Goal: Task Accomplishment & Management: Complete application form

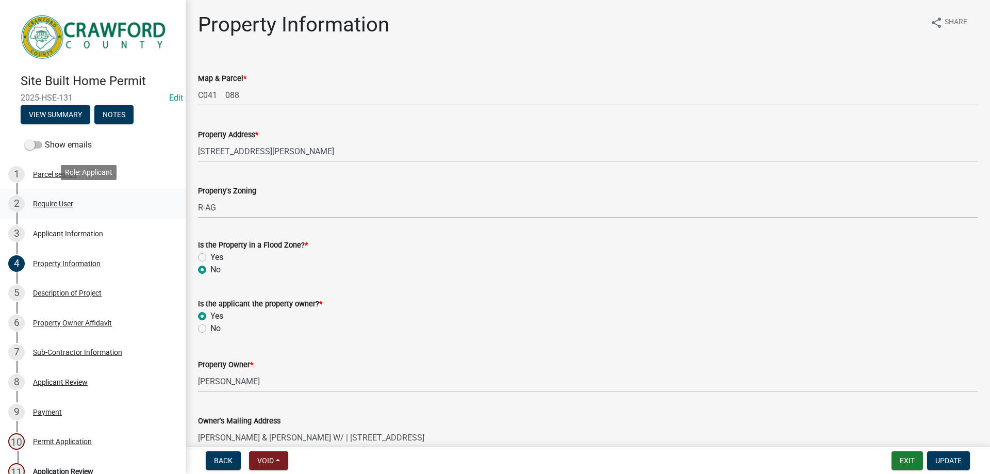
click at [63, 203] on div "Require User" at bounding box center [53, 203] width 40 height 7
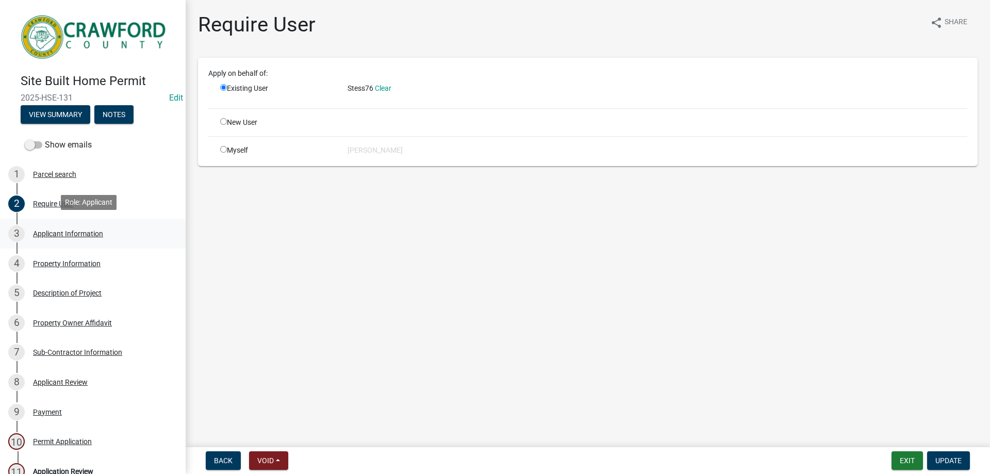
click at [57, 232] on div "Applicant Information" at bounding box center [68, 233] width 70 height 7
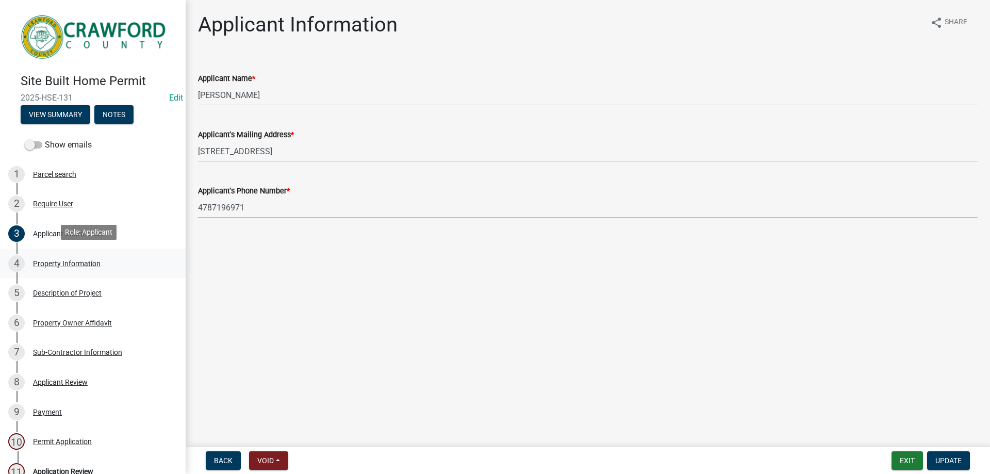
click at [37, 261] on div "Property Information" at bounding box center [67, 263] width 68 height 7
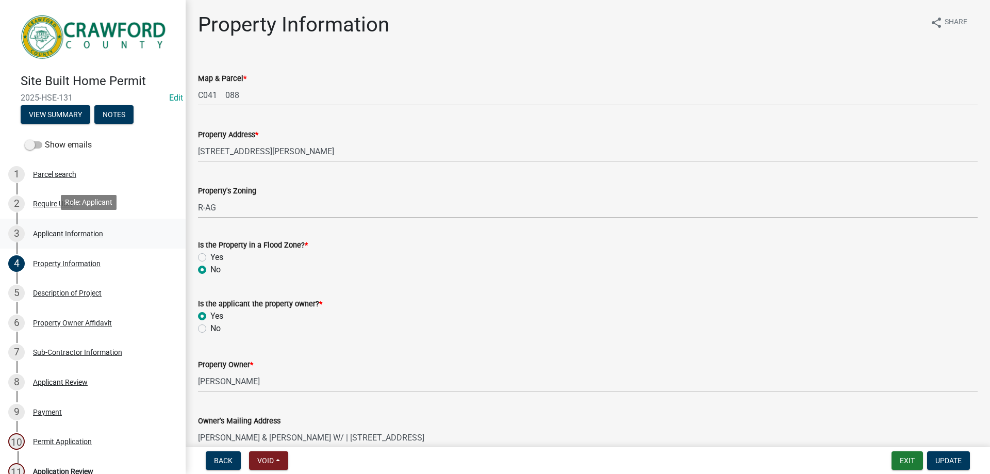
click at [55, 231] on div "Applicant Information" at bounding box center [68, 233] width 70 height 7
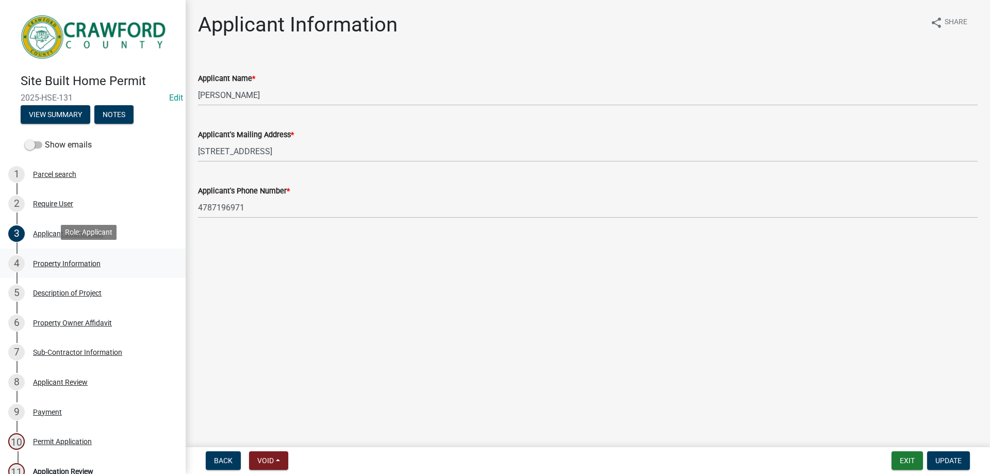
click at [77, 255] on div "4 Property Information" at bounding box center [88, 263] width 161 height 17
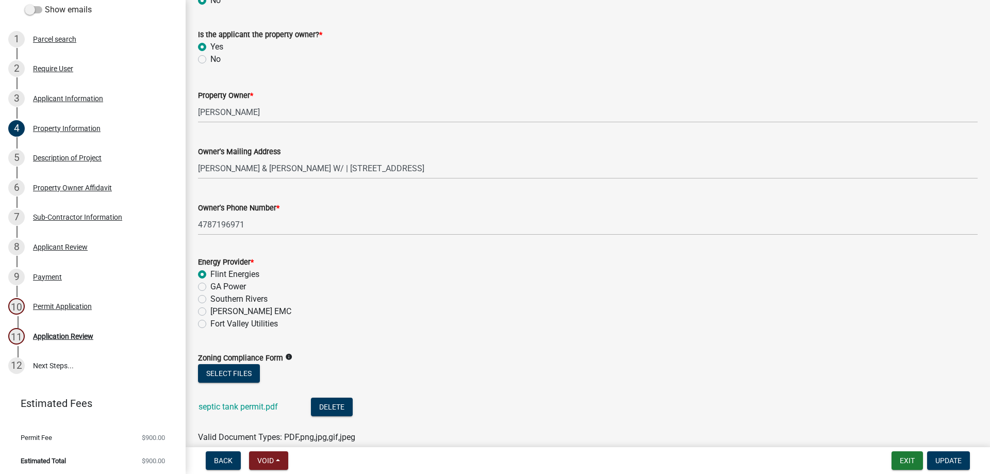
scroll to position [319, 0]
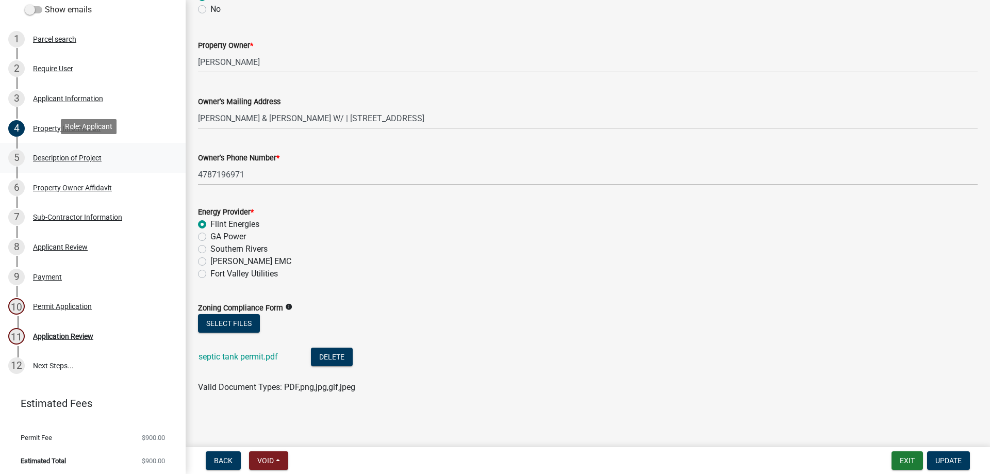
click at [57, 154] on div "Description of Project" at bounding box center [67, 157] width 69 height 7
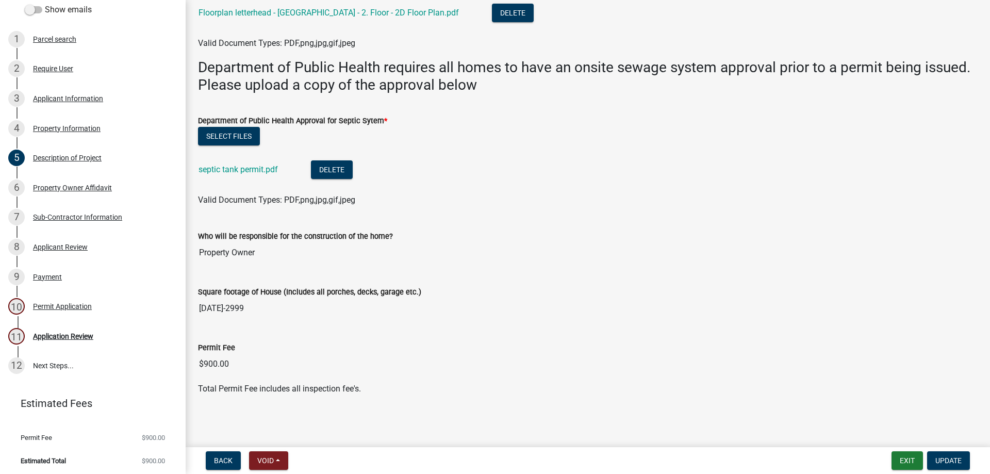
scroll to position [261, 0]
click at [54, 184] on div "Property Owner Affidavit" at bounding box center [72, 187] width 79 height 7
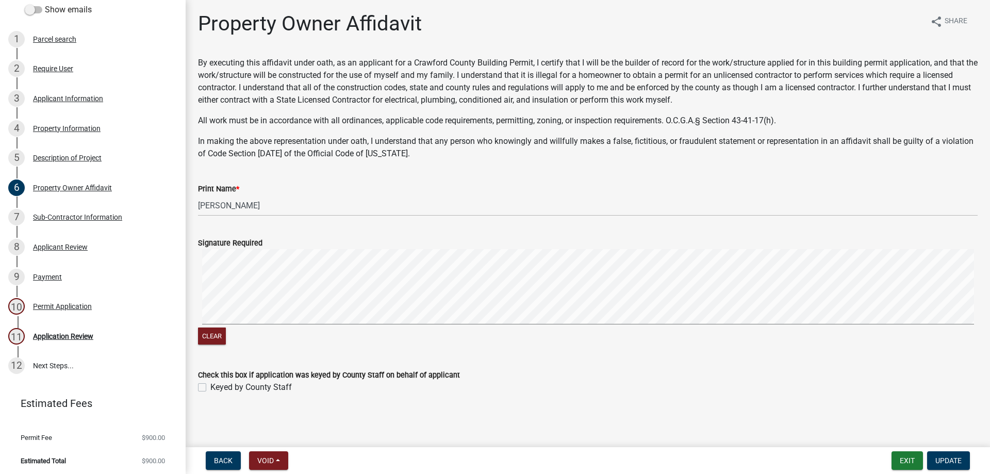
scroll to position [0, 0]
click at [53, 65] on div "Require User" at bounding box center [53, 68] width 40 height 7
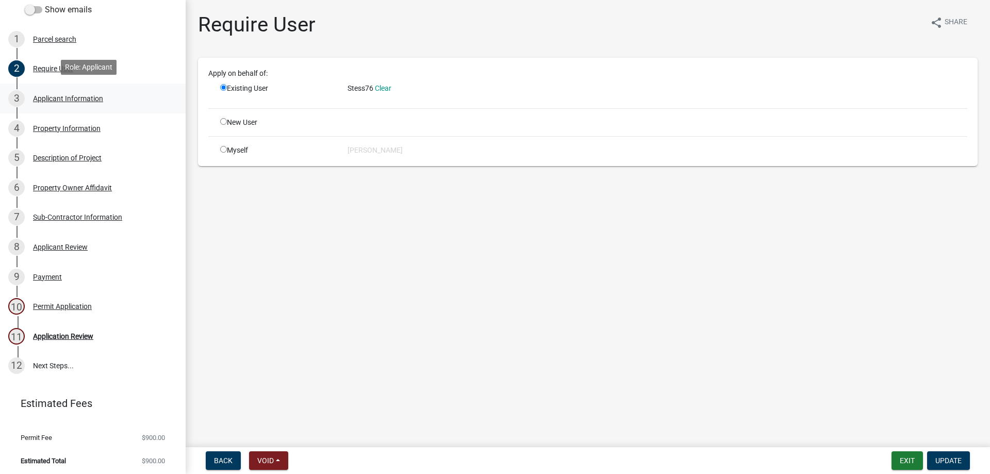
click at [63, 95] on div "Applicant Information" at bounding box center [68, 98] width 70 height 7
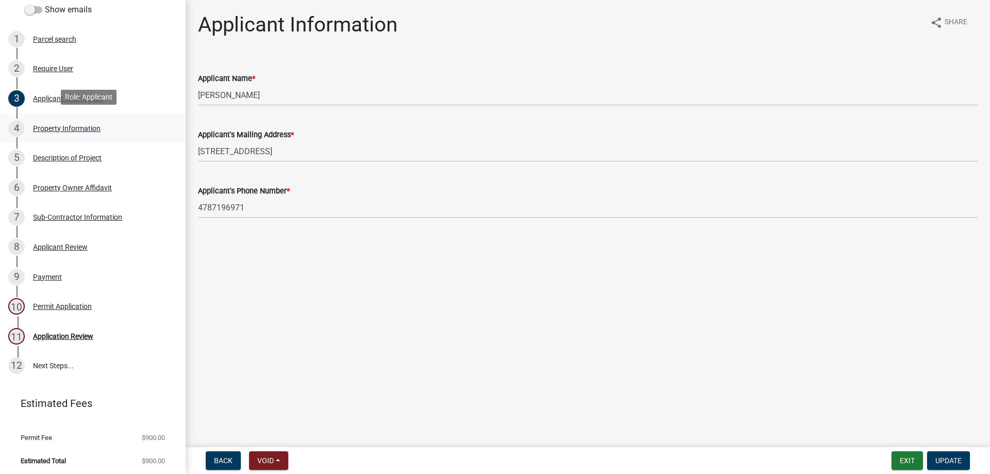
click at [47, 125] on div "Property Information" at bounding box center [67, 128] width 68 height 7
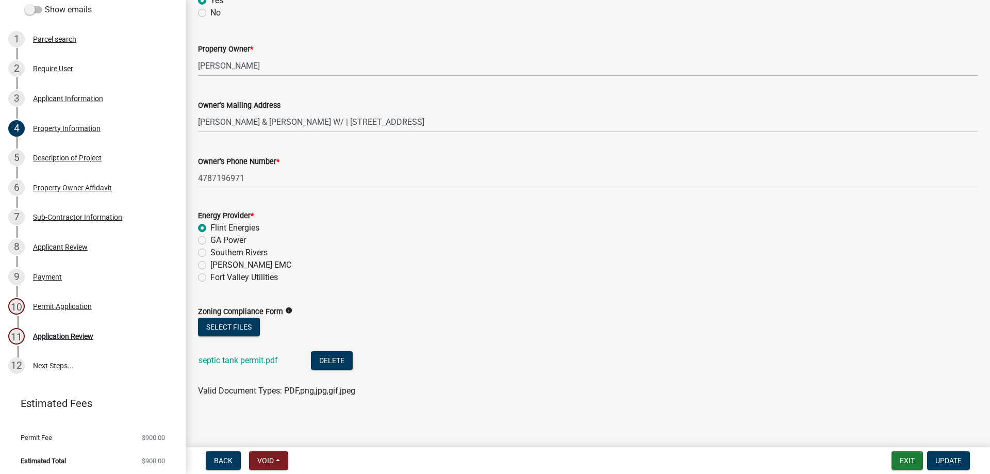
scroll to position [319, 0]
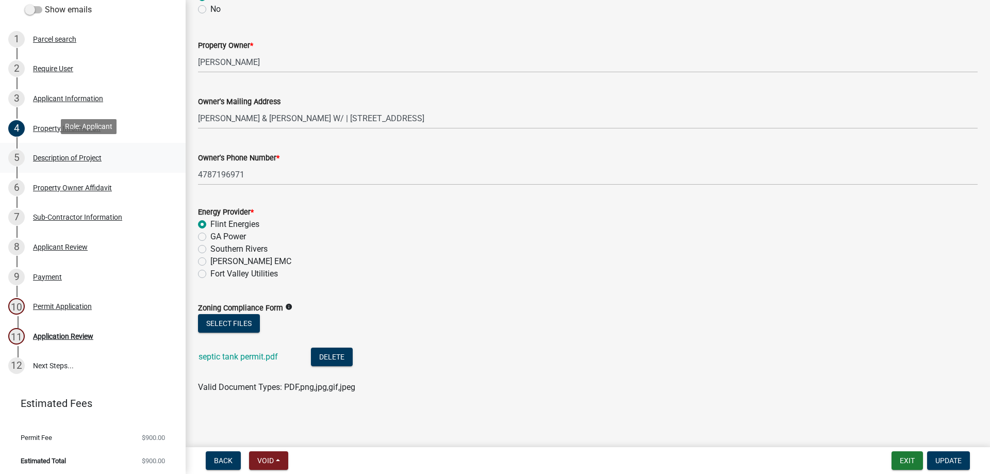
click at [65, 155] on div "Description of Project" at bounding box center [67, 157] width 69 height 7
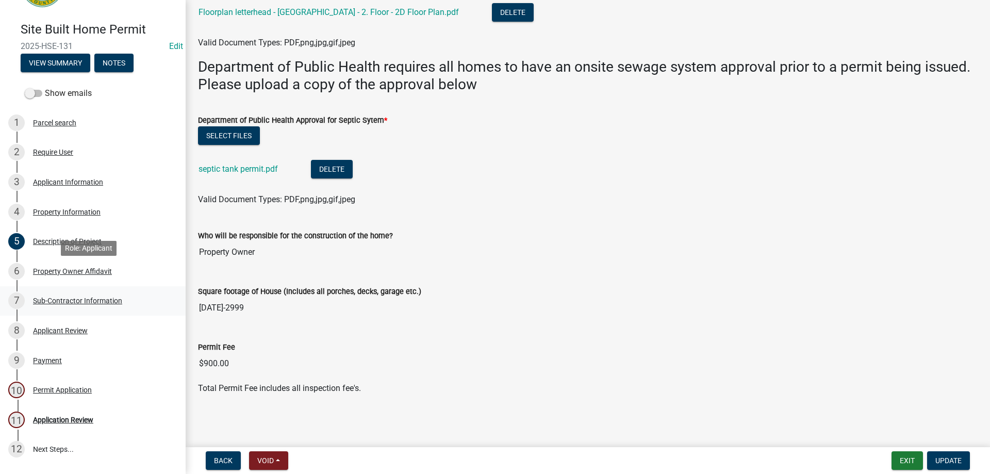
scroll to position [135, 0]
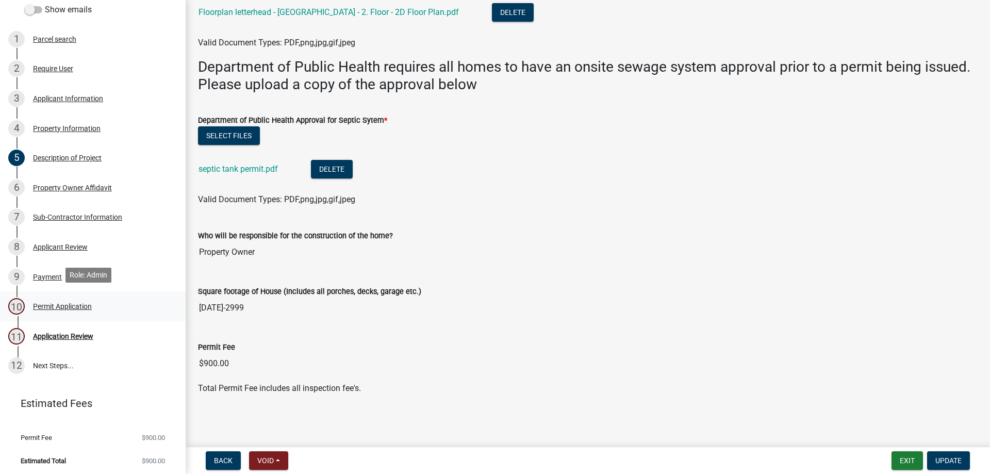
click at [73, 303] on div "Permit Application" at bounding box center [62, 306] width 59 height 7
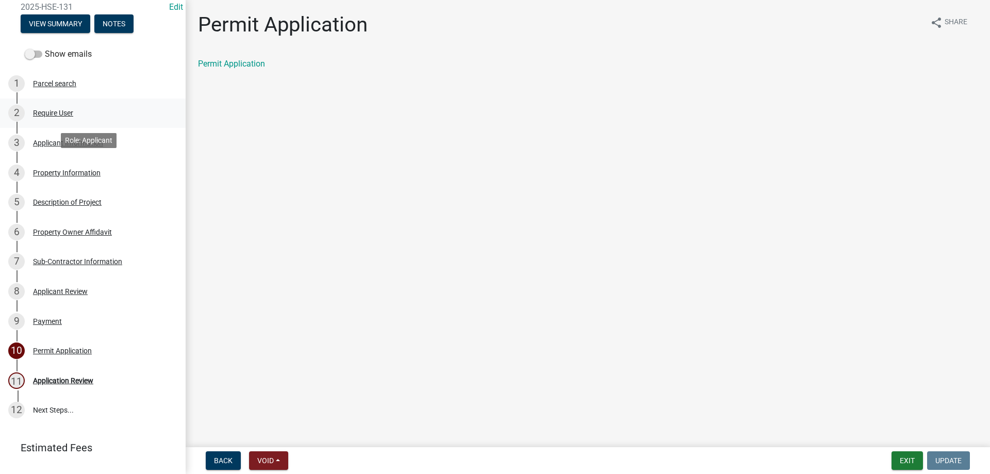
scroll to position [32, 0]
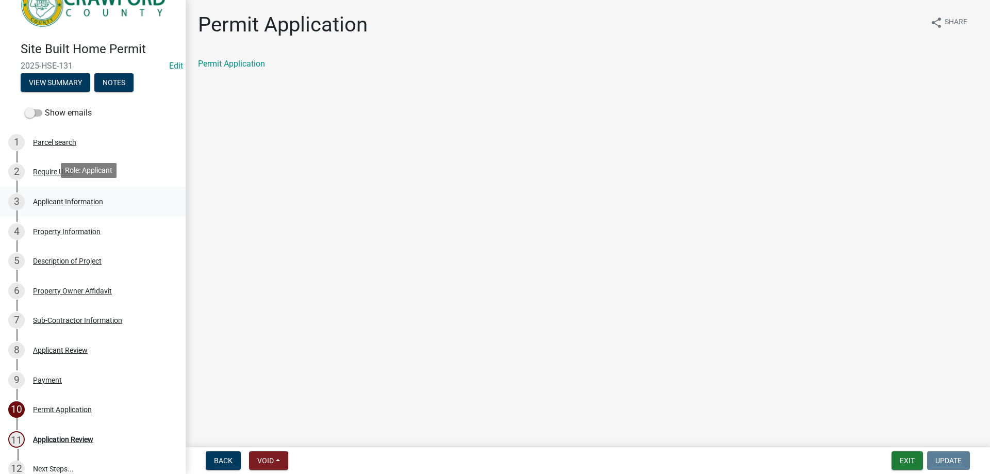
click at [62, 199] on div "Applicant Information" at bounding box center [68, 201] width 70 height 7
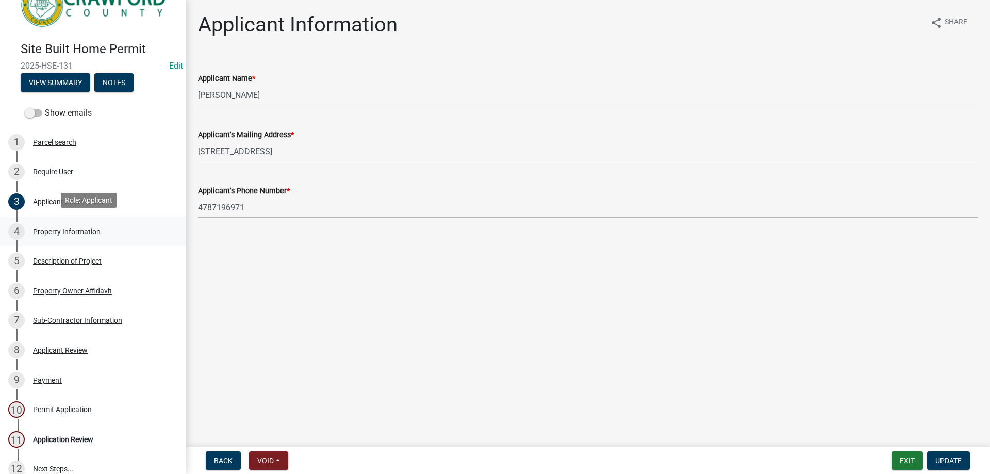
click at [64, 233] on div "4 Property Information" at bounding box center [88, 231] width 161 height 17
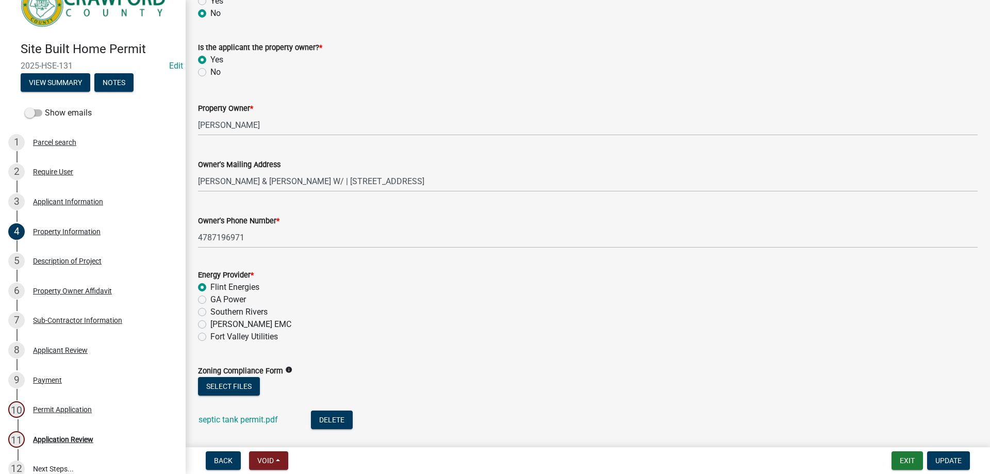
scroll to position [319, 0]
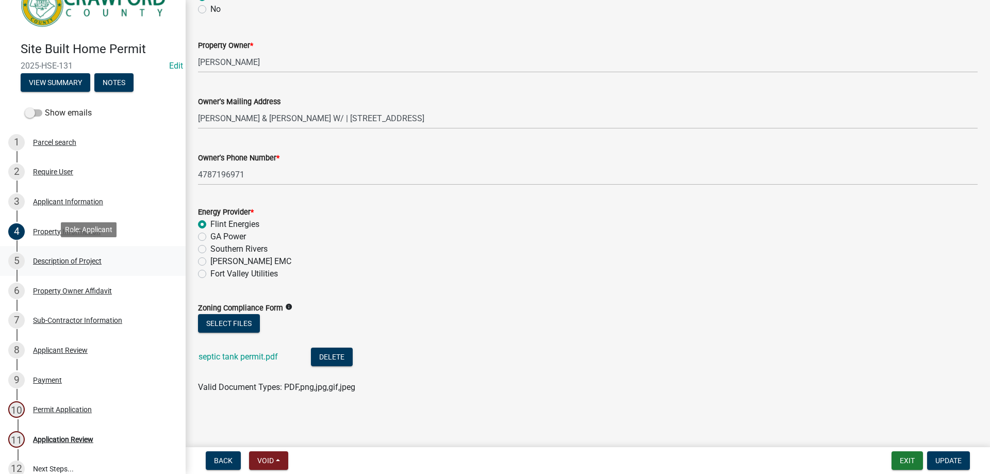
click at [47, 257] on div "Description of Project" at bounding box center [67, 260] width 69 height 7
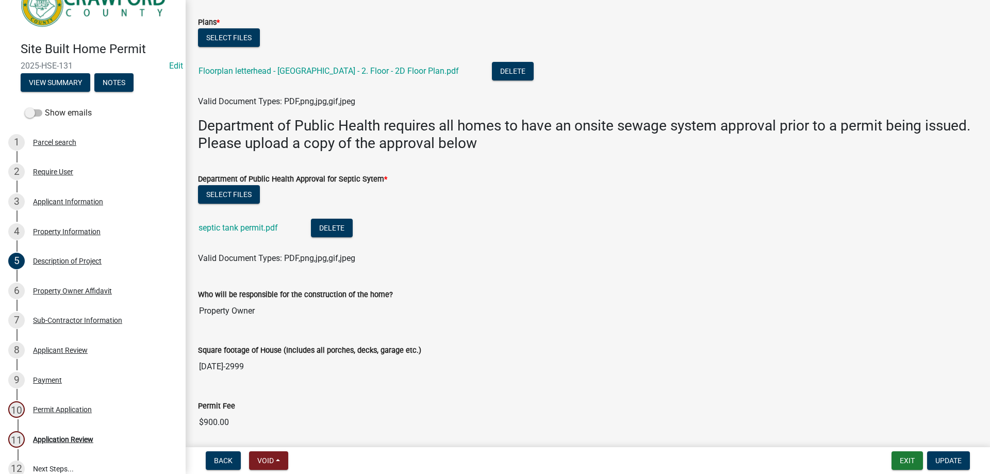
scroll to position [261, 0]
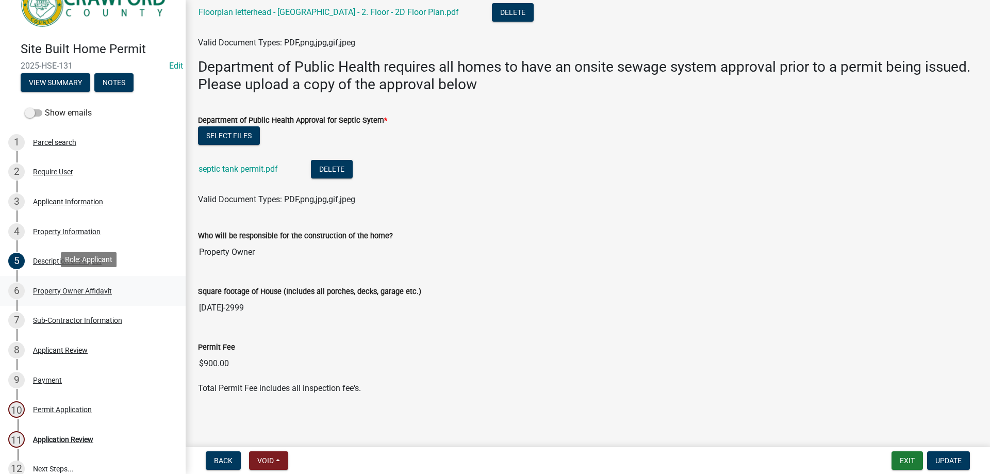
click at [58, 289] on div "Property Owner Affidavit" at bounding box center [72, 290] width 79 height 7
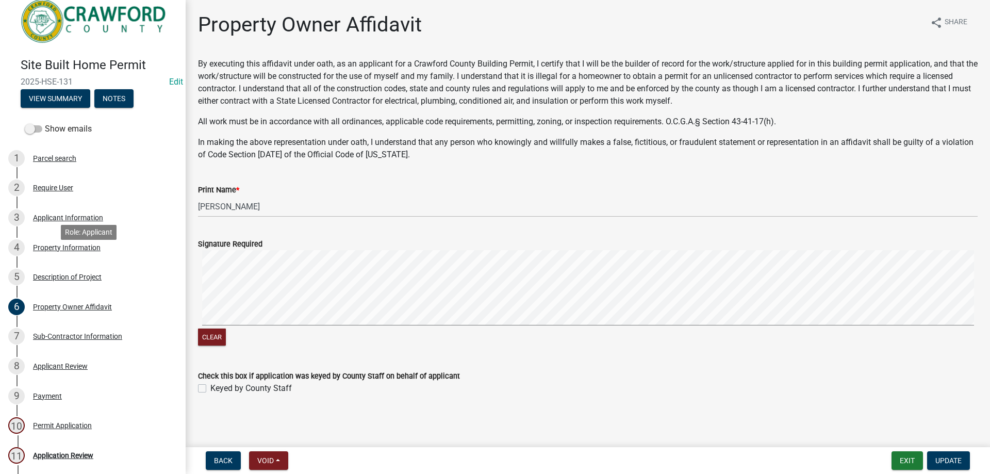
scroll to position [0, 0]
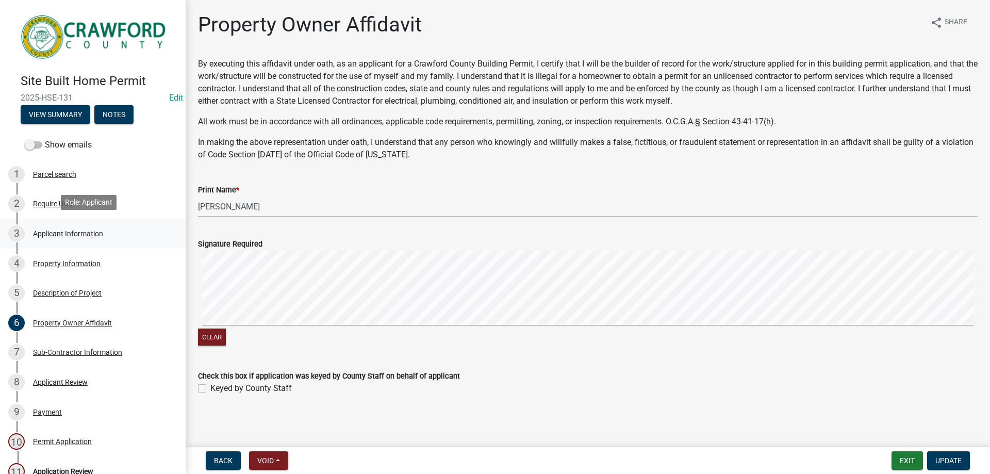
click at [54, 232] on div "Applicant Information" at bounding box center [68, 233] width 70 height 7
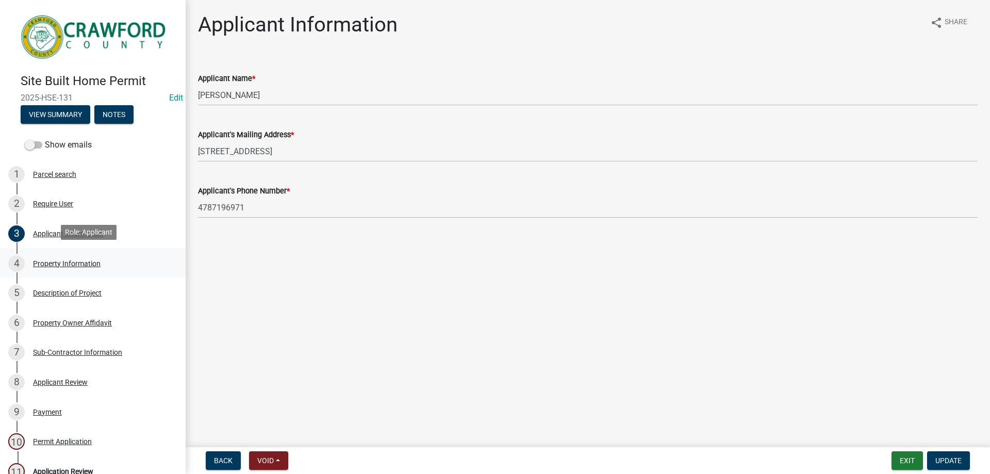
click at [89, 255] on div "4 Property Information" at bounding box center [88, 263] width 161 height 17
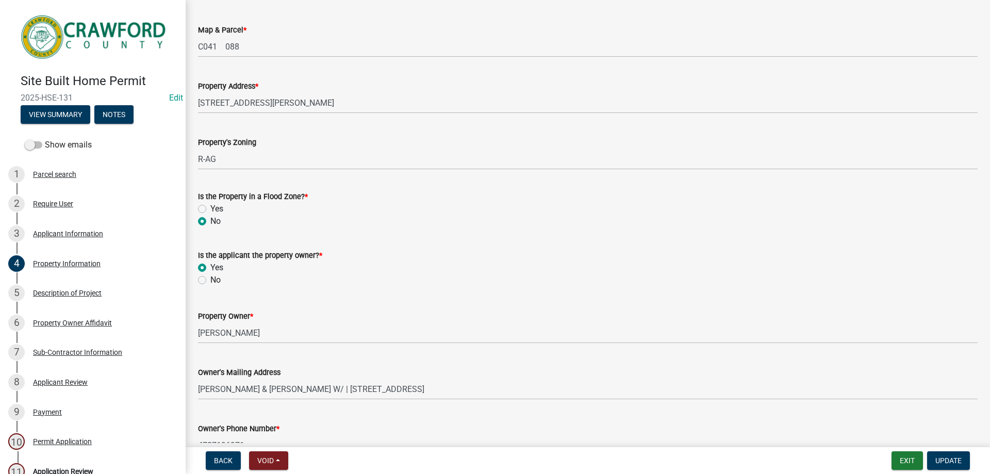
scroll to position [103, 0]
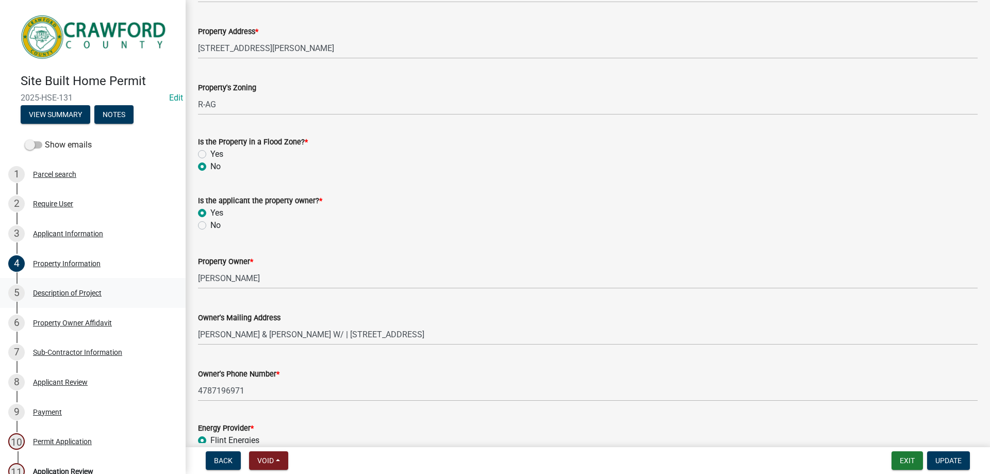
click at [75, 289] on div "Description of Project" at bounding box center [67, 292] width 69 height 7
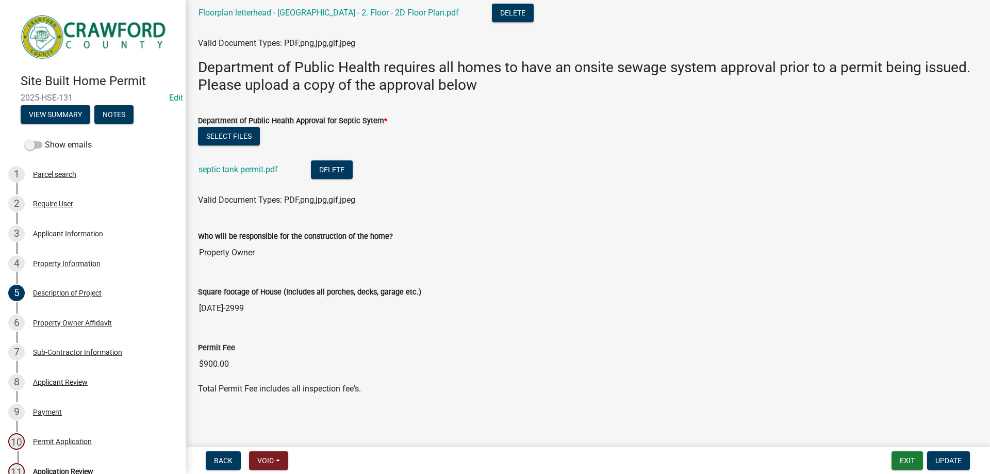
scroll to position [261, 0]
click at [256, 165] on link "septic tank permit.pdf" at bounding box center [238, 169] width 79 height 10
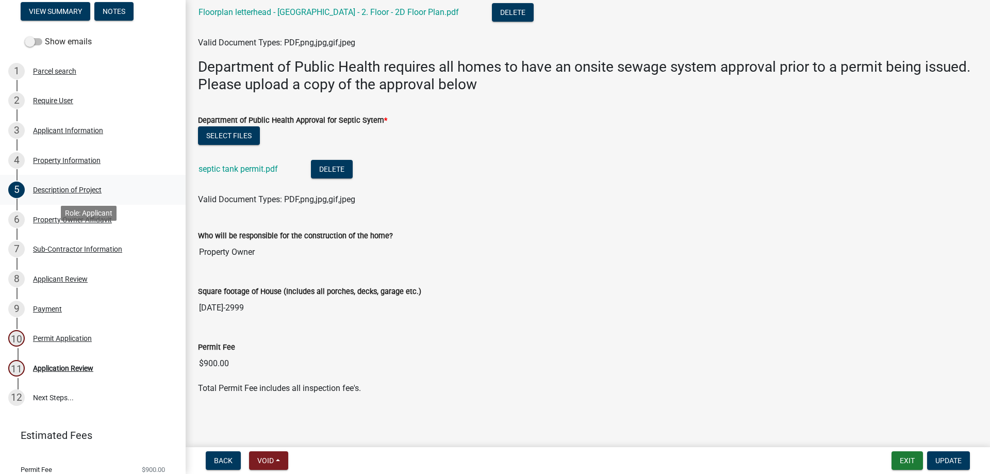
scroll to position [135, 0]
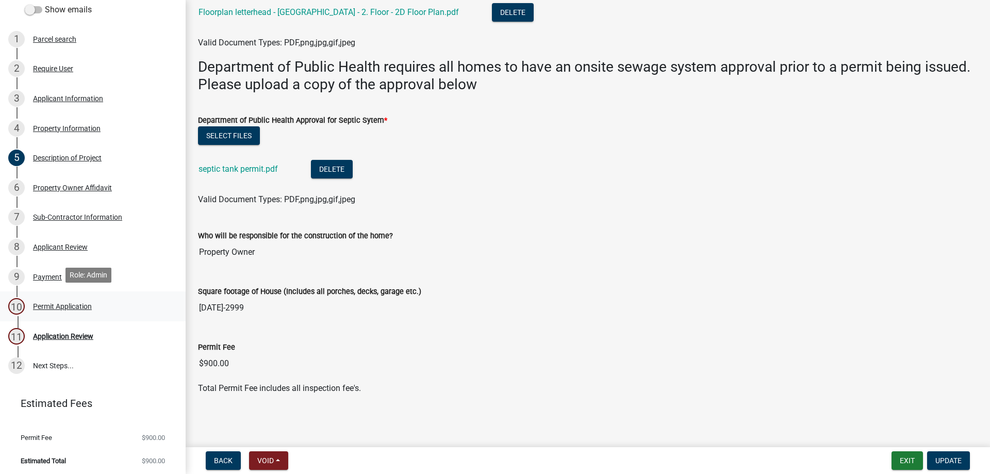
click at [51, 303] on div "Permit Application" at bounding box center [62, 306] width 59 height 7
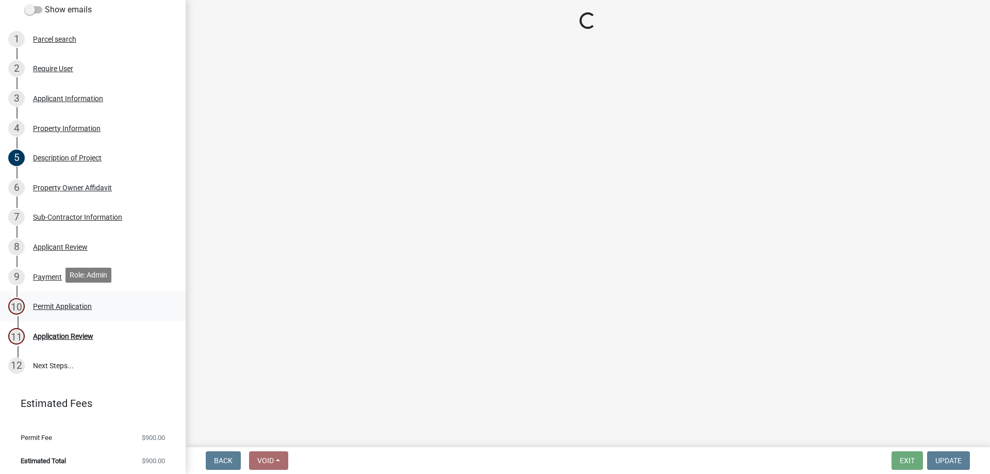
scroll to position [0, 0]
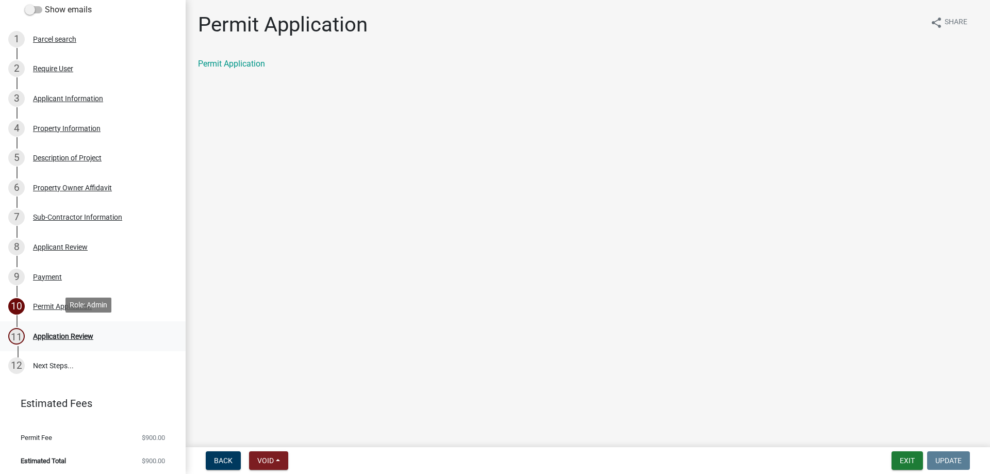
click at [57, 333] on div "Application Review" at bounding box center [63, 336] width 60 height 7
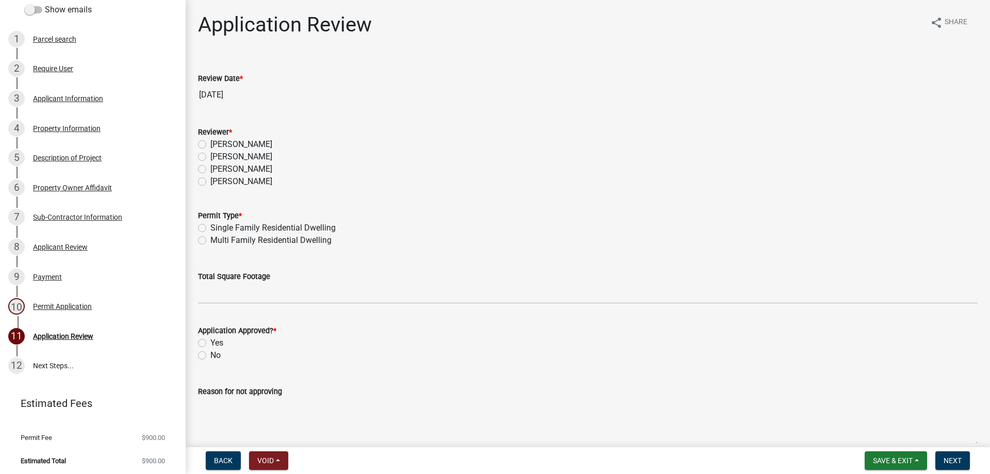
click at [210, 145] on label "[PERSON_NAME]" at bounding box center [241, 144] width 62 height 12
click at [210, 145] on input "[PERSON_NAME]" at bounding box center [213, 141] width 7 height 7
radio input "true"
click at [210, 224] on label "Single Family Residential Dwelling" at bounding box center [272, 228] width 125 height 12
click at [210, 224] on input "Single Family Residential Dwelling" at bounding box center [213, 225] width 7 height 7
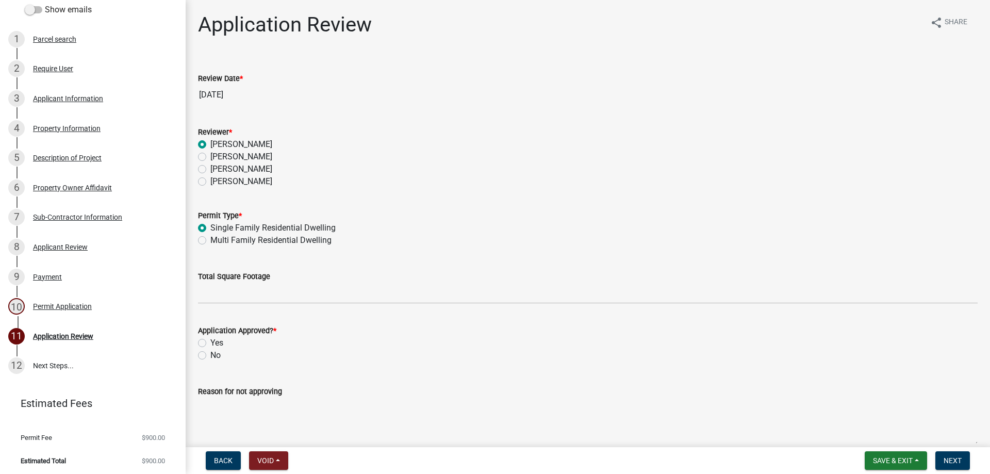
radio input "true"
click at [46, 154] on div "Description of Project" at bounding box center [67, 157] width 69 height 7
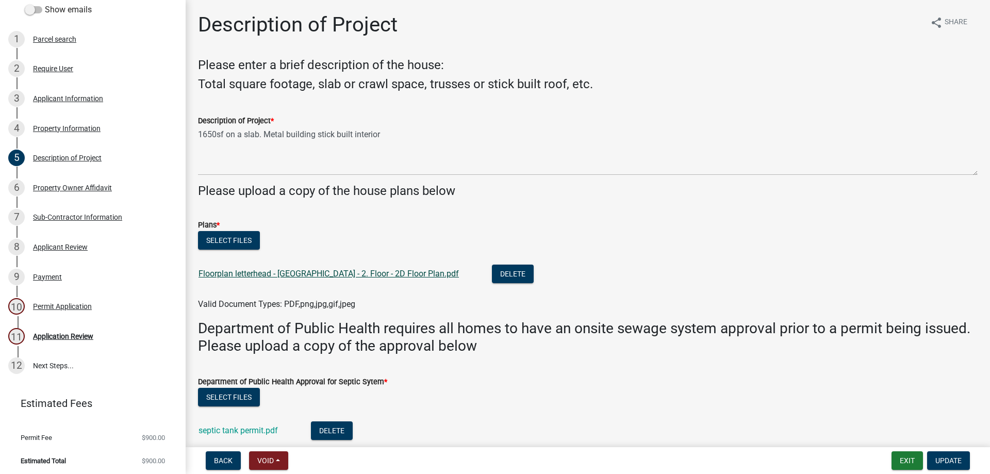
click at [266, 276] on link "Floorplan letterhead - [GEOGRAPHIC_DATA] - 2. Floor - 2D Floor Plan.pdf" at bounding box center [329, 274] width 260 height 10
click at [62, 336] on div "Application Review" at bounding box center [63, 336] width 60 height 7
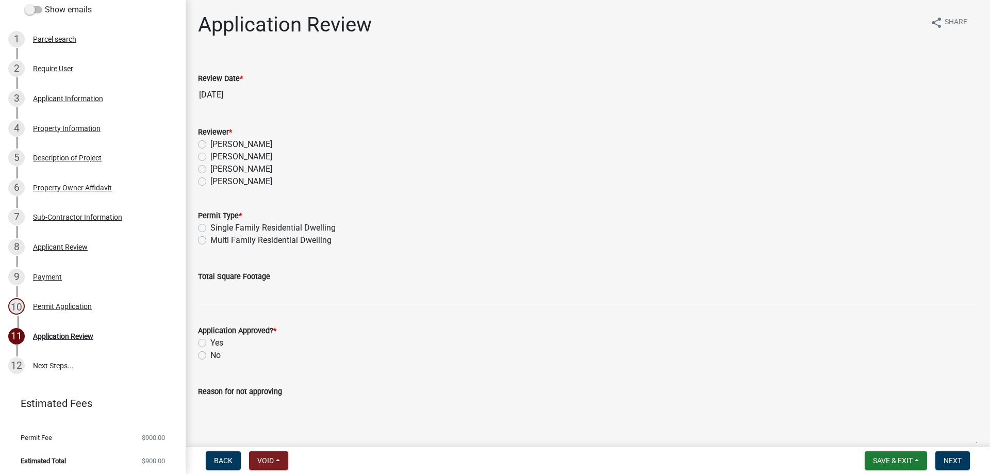
click at [210, 145] on label "[PERSON_NAME]" at bounding box center [241, 144] width 62 height 12
click at [210, 145] on input "[PERSON_NAME]" at bounding box center [213, 141] width 7 height 7
radio input "true"
click at [210, 230] on label "Single Family Residential Dwelling" at bounding box center [272, 228] width 125 height 12
click at [210, 228] on input "Single Family Residential Dwelling" at bounding box center [213, 225] width 7 height 7
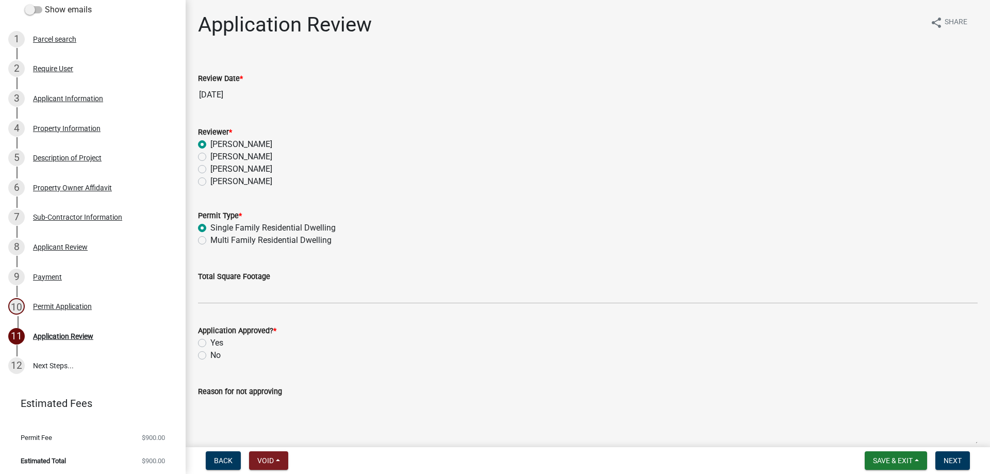
radio input "true"
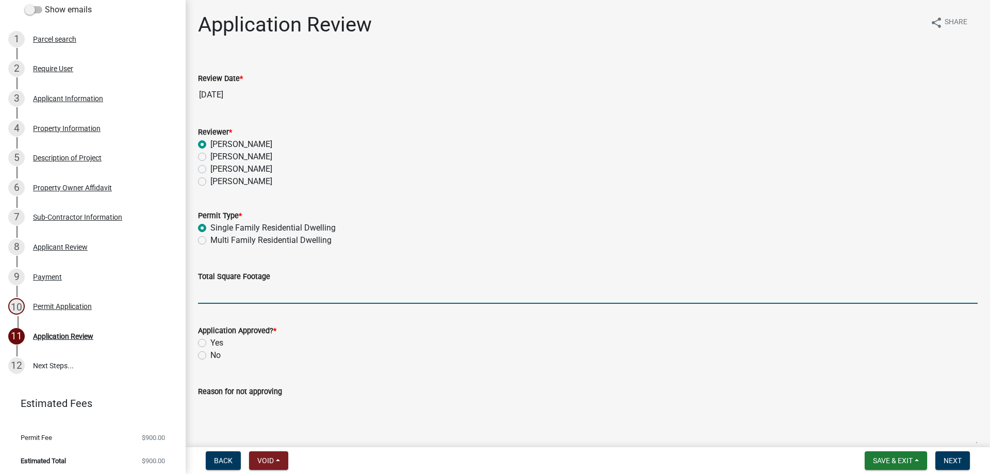
click at [222, 294] on input "Total Square Footage" at bounding box center [588, 293] width 780 height 21
type input "1650"
click at [210, 342] on label "Yes" at bounding box center [216, 343] width 13 height 12
click at [210, 342] on input "Yes" at bounding box center [213, 340] width 7 height 7
radio input "true"
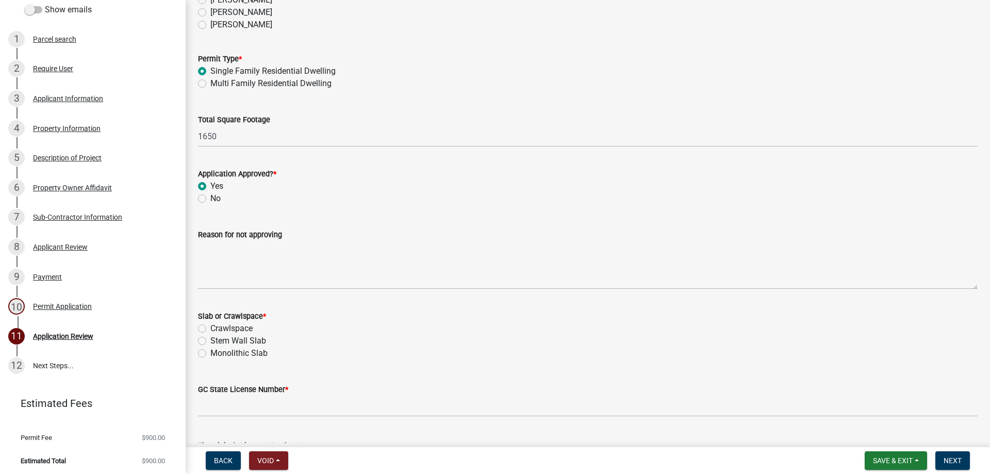
scroll to position [258, 0]
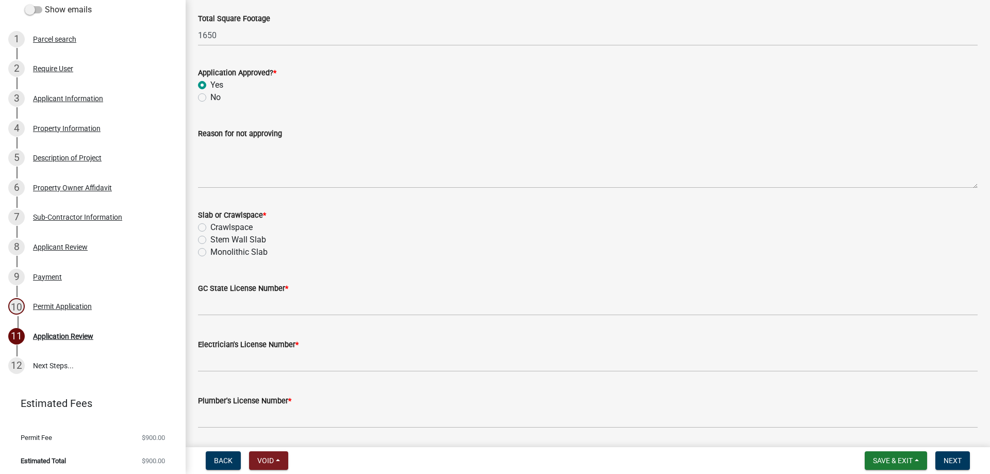
click at [210, 254] on label "Monolithic Slab" at bounding box center [238, 252] width 57 height 12
click at [210, 253] on input "Monolithic Slab" at bounding box center [213, 249] width 7 height 7
radio input "true"
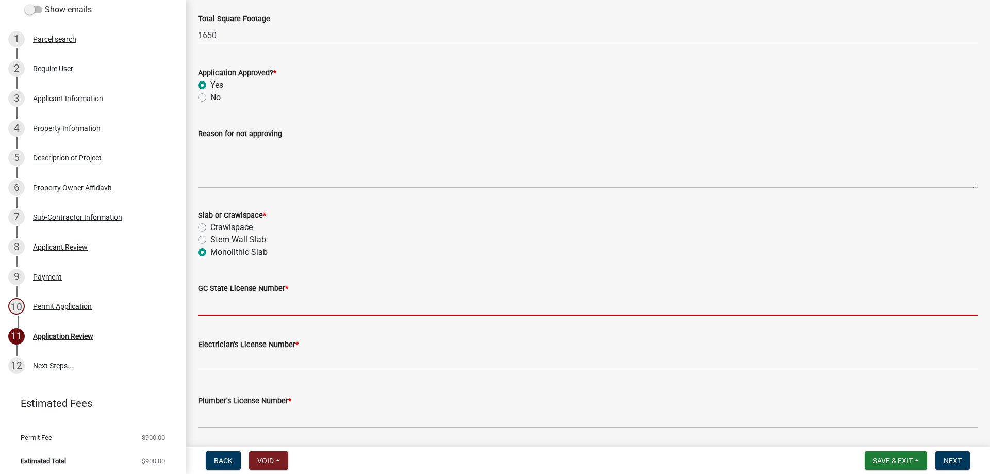
click at [226, 303] on input "GC State License Number *" at bounding box center [588, 304] width 780 height 21
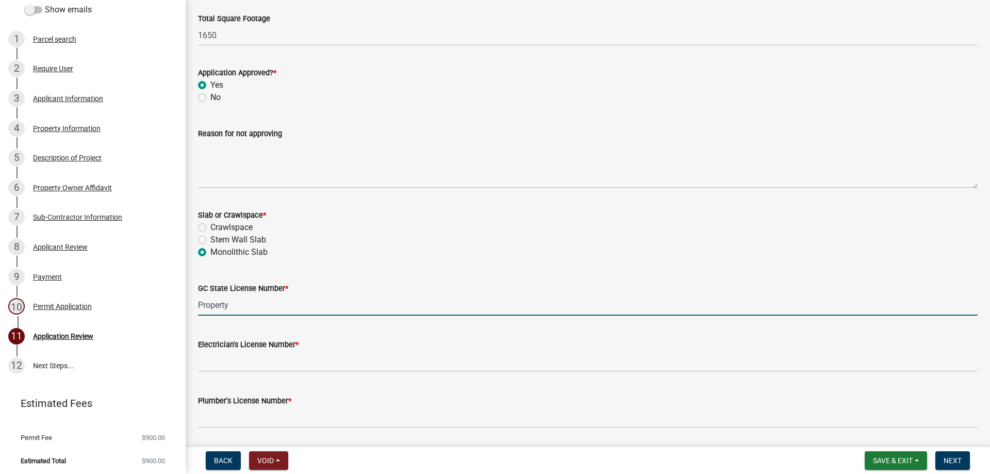
type input "Property"
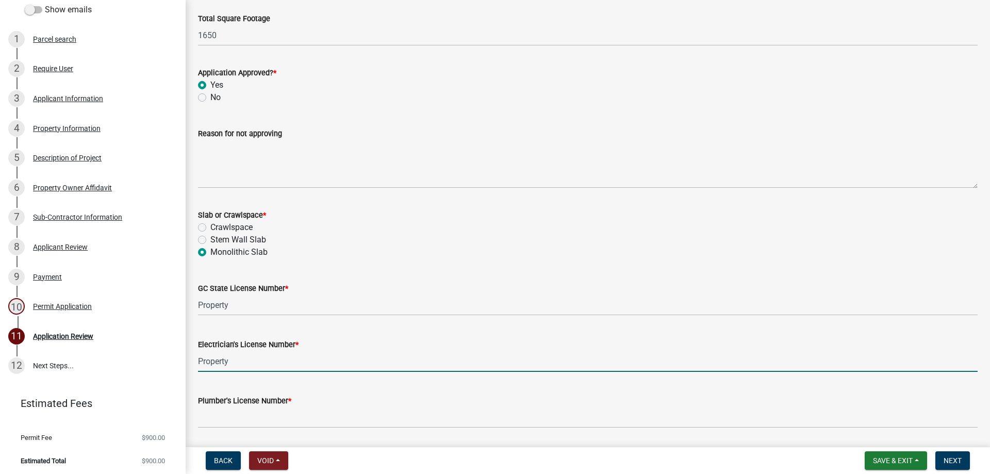
type input "Property"
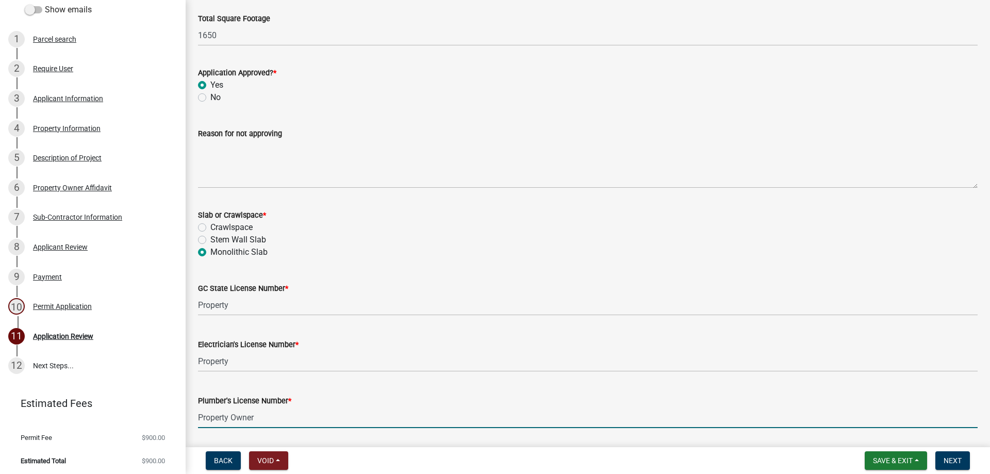
type input "Property Owner"
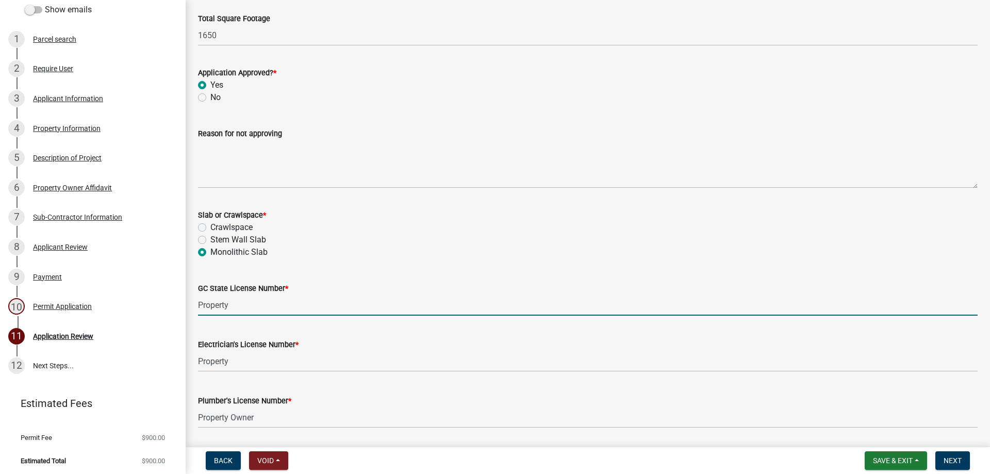
click at [242, 305] on input "Property" at bounding box center [588, 304] width 780 height 21
type input "Property owner"
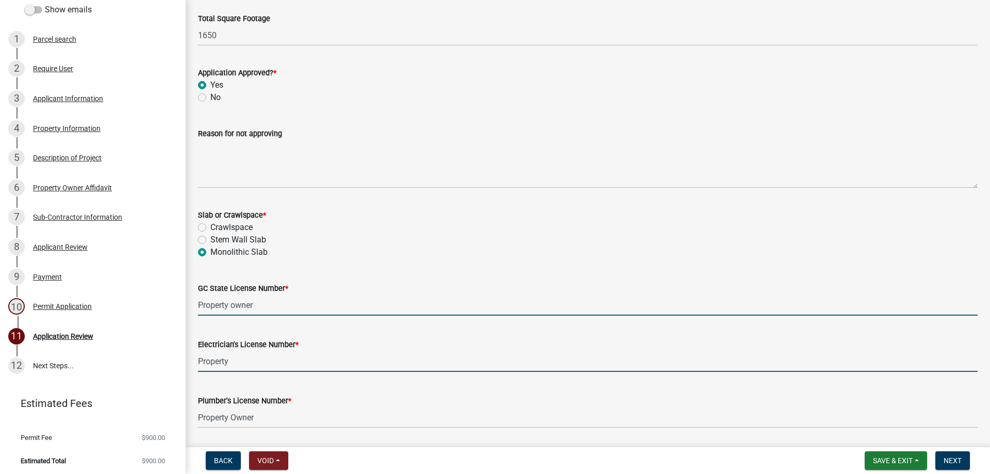
click at [260, 366] on input "Property" at bounding box center [588, 361] width 780 height 21
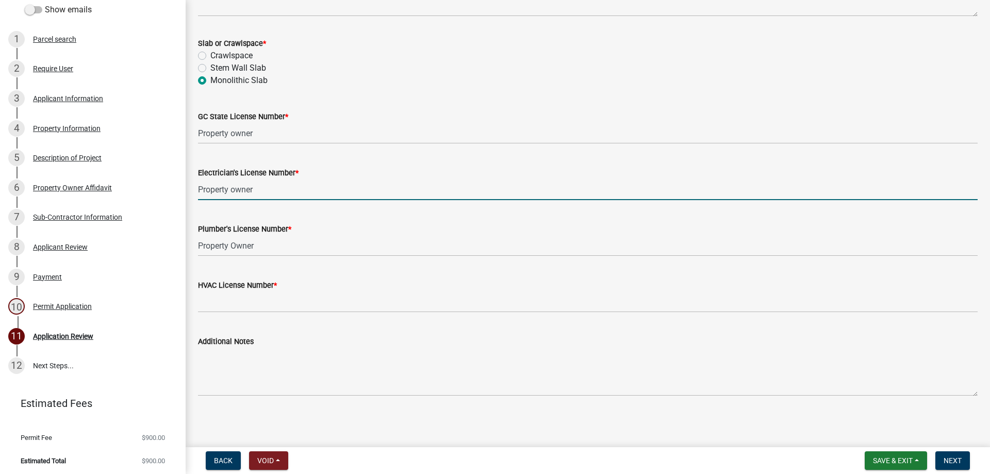
scroll to position [431, 0]
type input "Property owner"
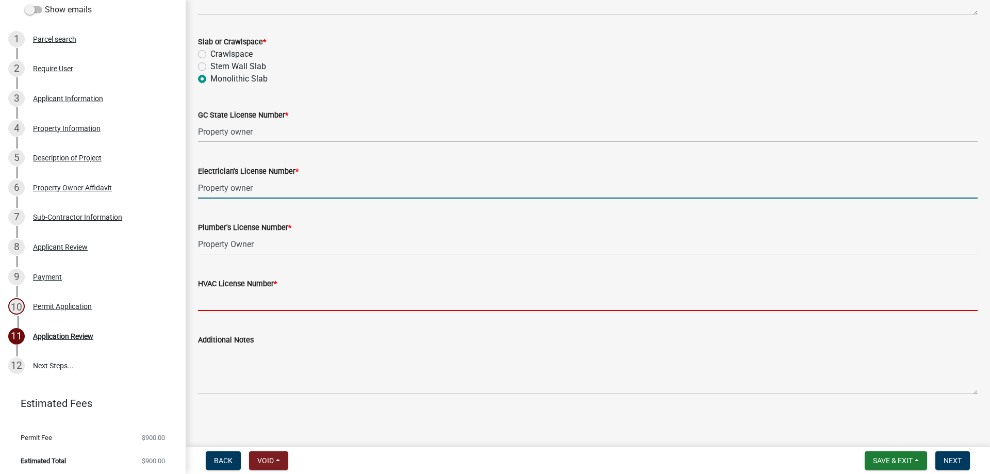
click at [236, 298] on input "HVAC License Number *" at bounding box center [588, 300] width 780 height 21
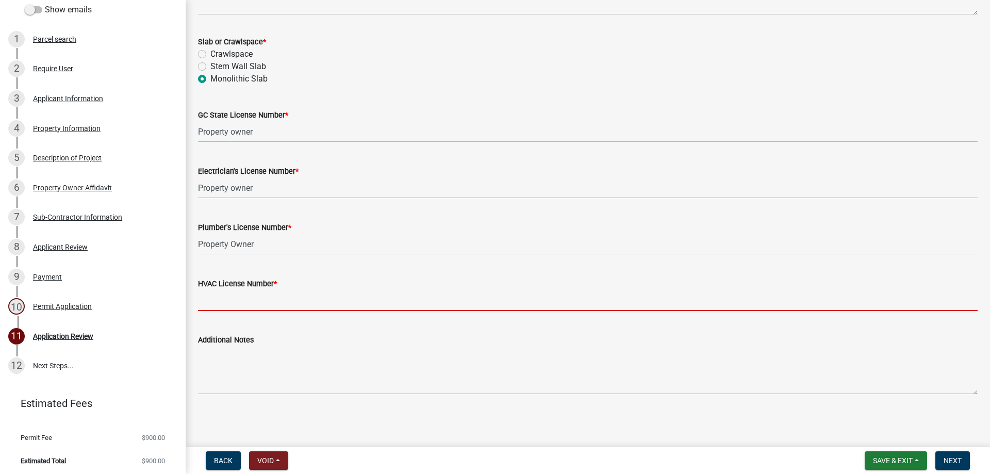
type input "p"
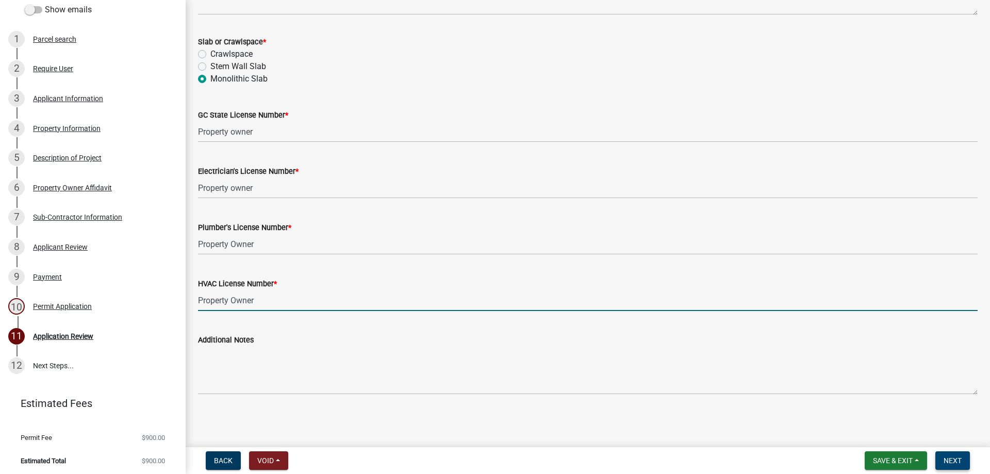
type input "Property Owner"
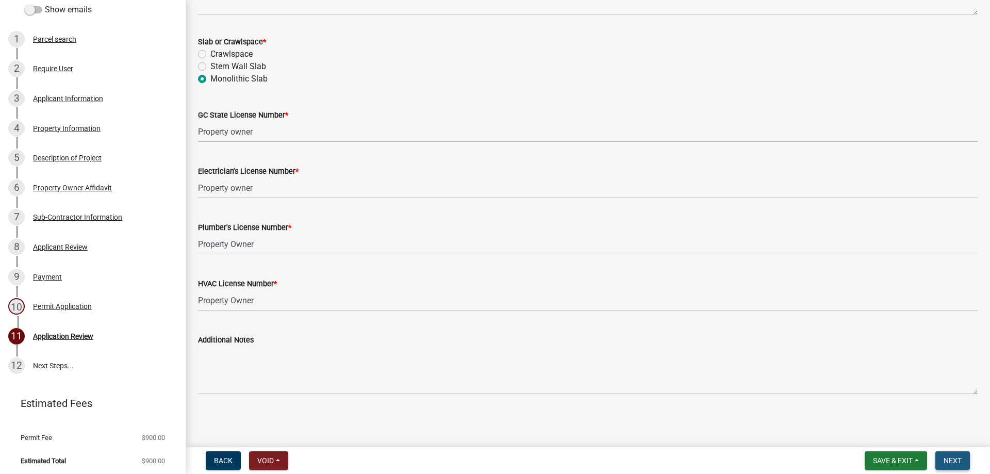
click at [945, 462] on span "Next" at bounding box center [953, 460] width 18 height 8
